Goal: Find contact information: Find contact information

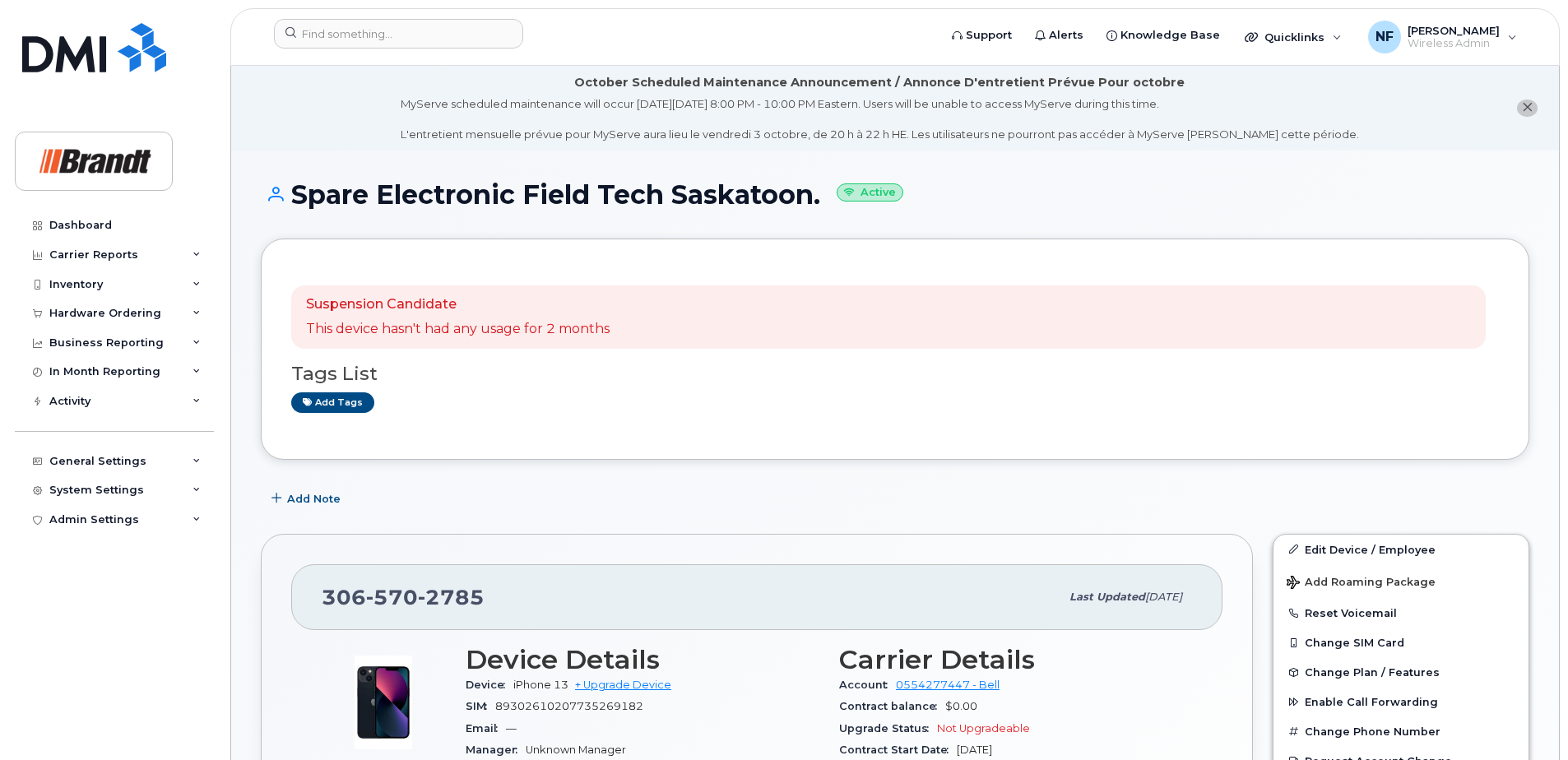
click at [412, 51] on div at bounding box center [600, 36] width 679 height 36
click at [407, 30] on input at bounding box center [399, 33] width 250 height 29
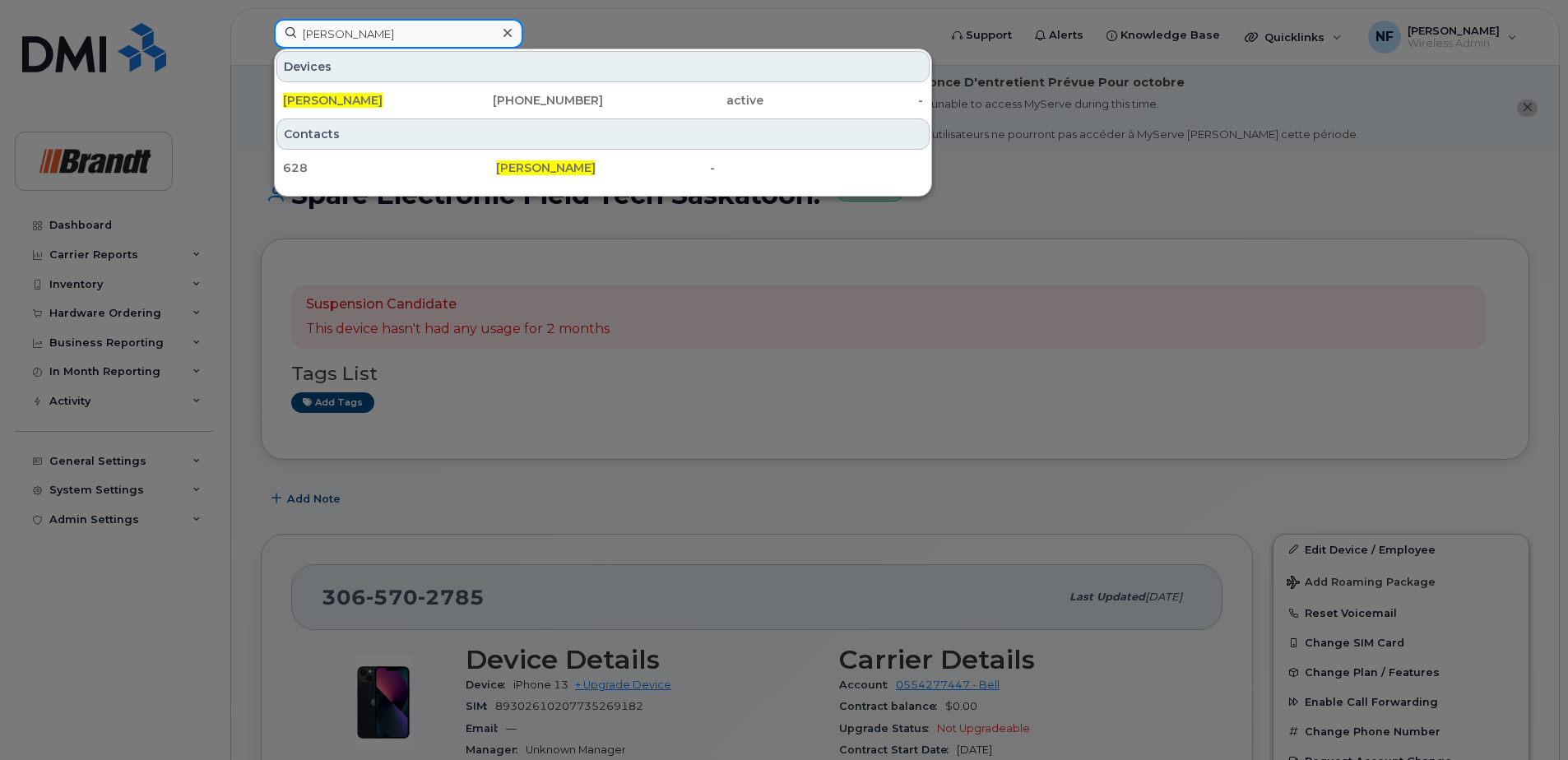
type input "colin weder"
click at [459, 101] on div "780-405-0135" at bounding box center [524, 100] width 160 height 17
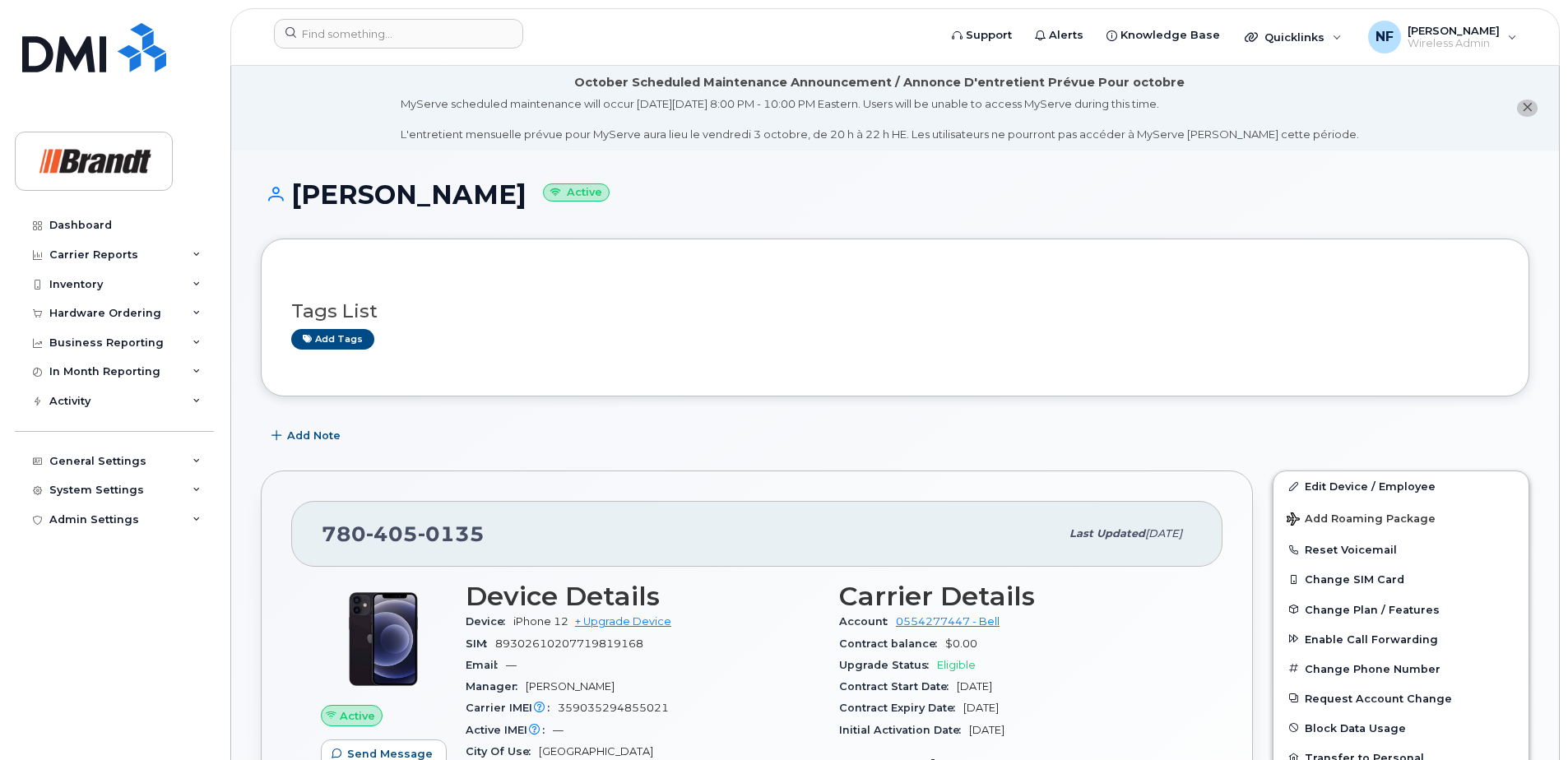
scroll to position [247, 0]
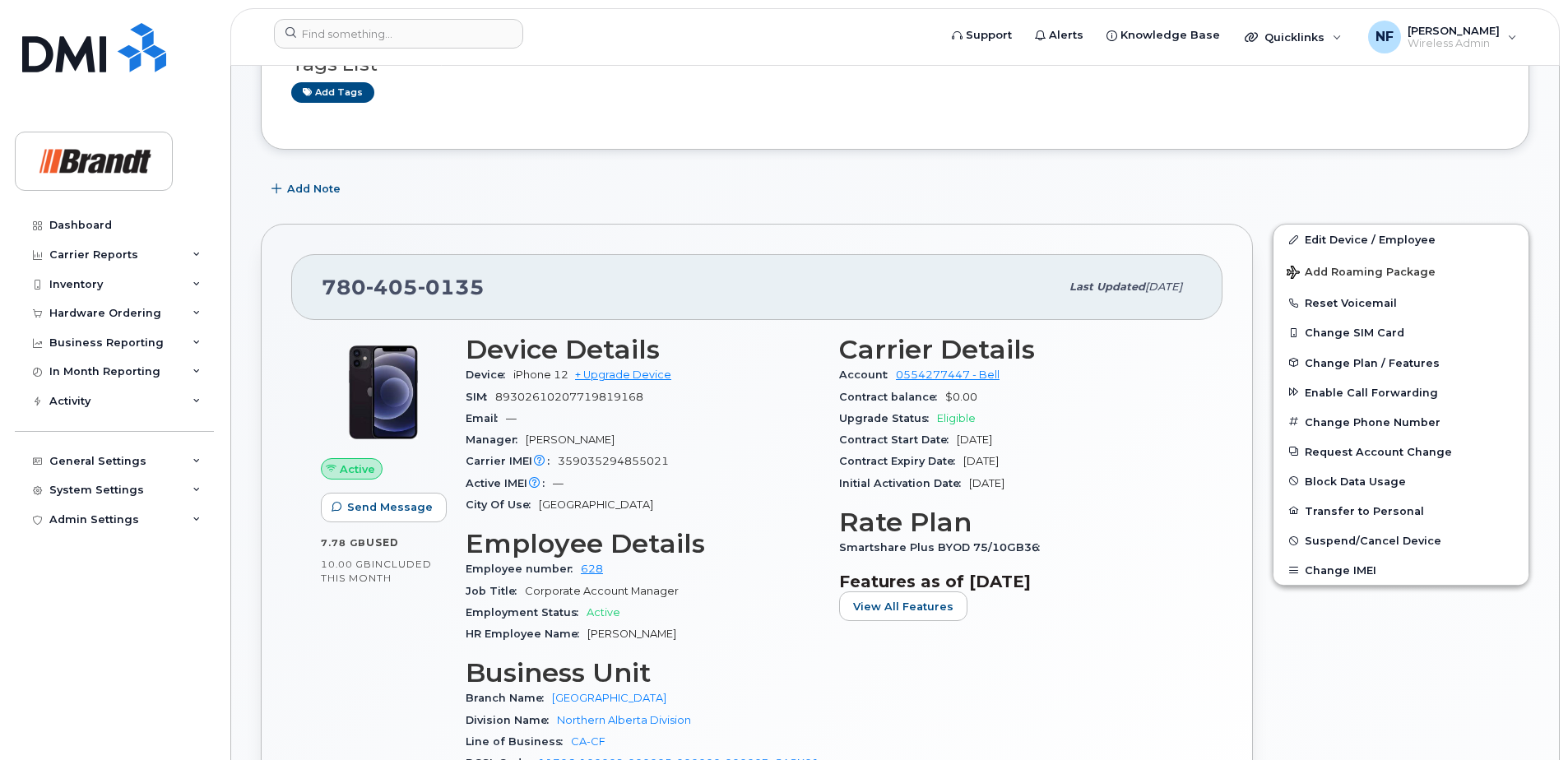
click at [441, 288] on span "0135" at bounding box center [451, 286] width 67 height 24
copy span "[PHONE_NUMBER]"
